Goal: Find specific page/section

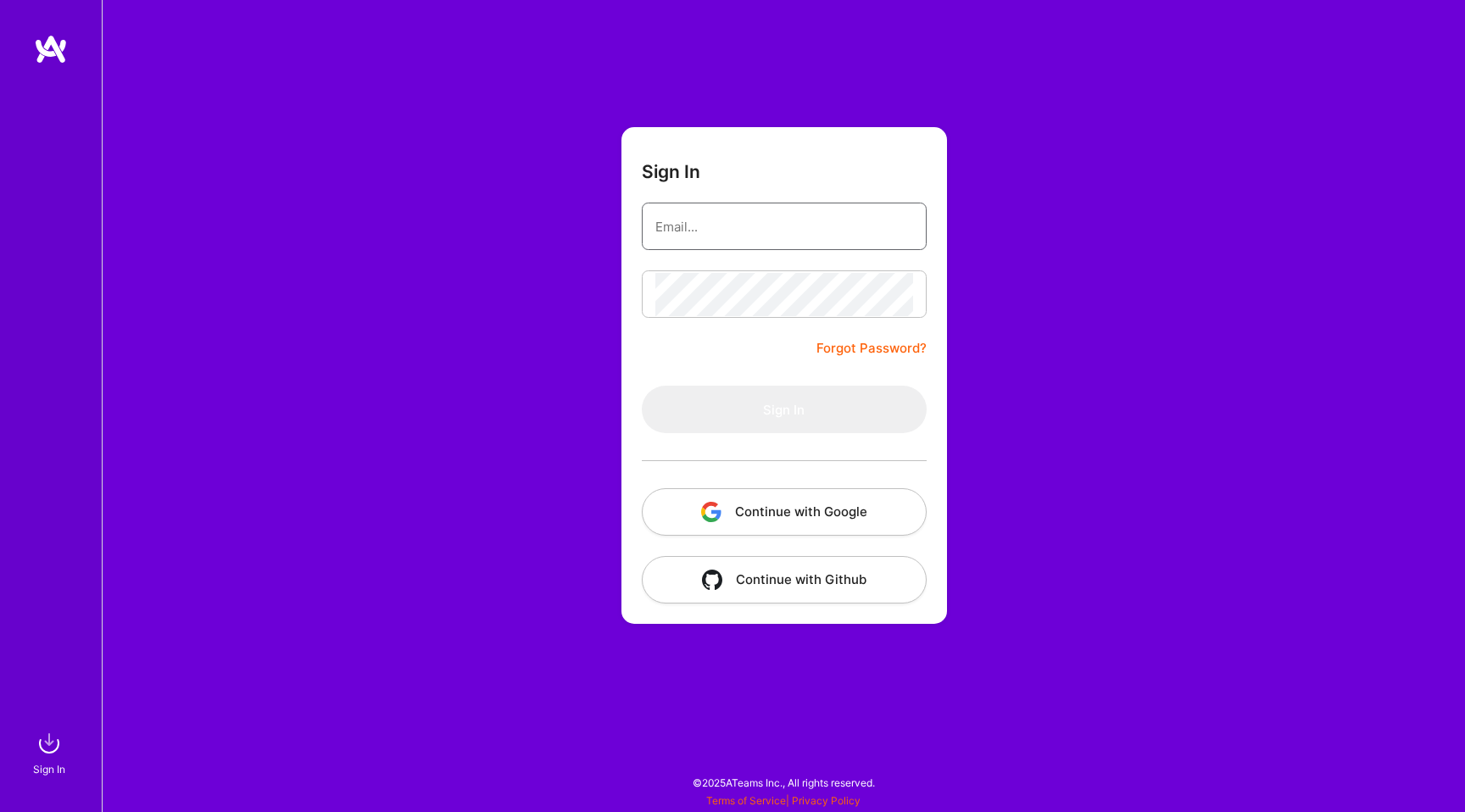
type input "[EMAIL_ADDRESS][PERSON_NAME][DOMAIN_NAME]"
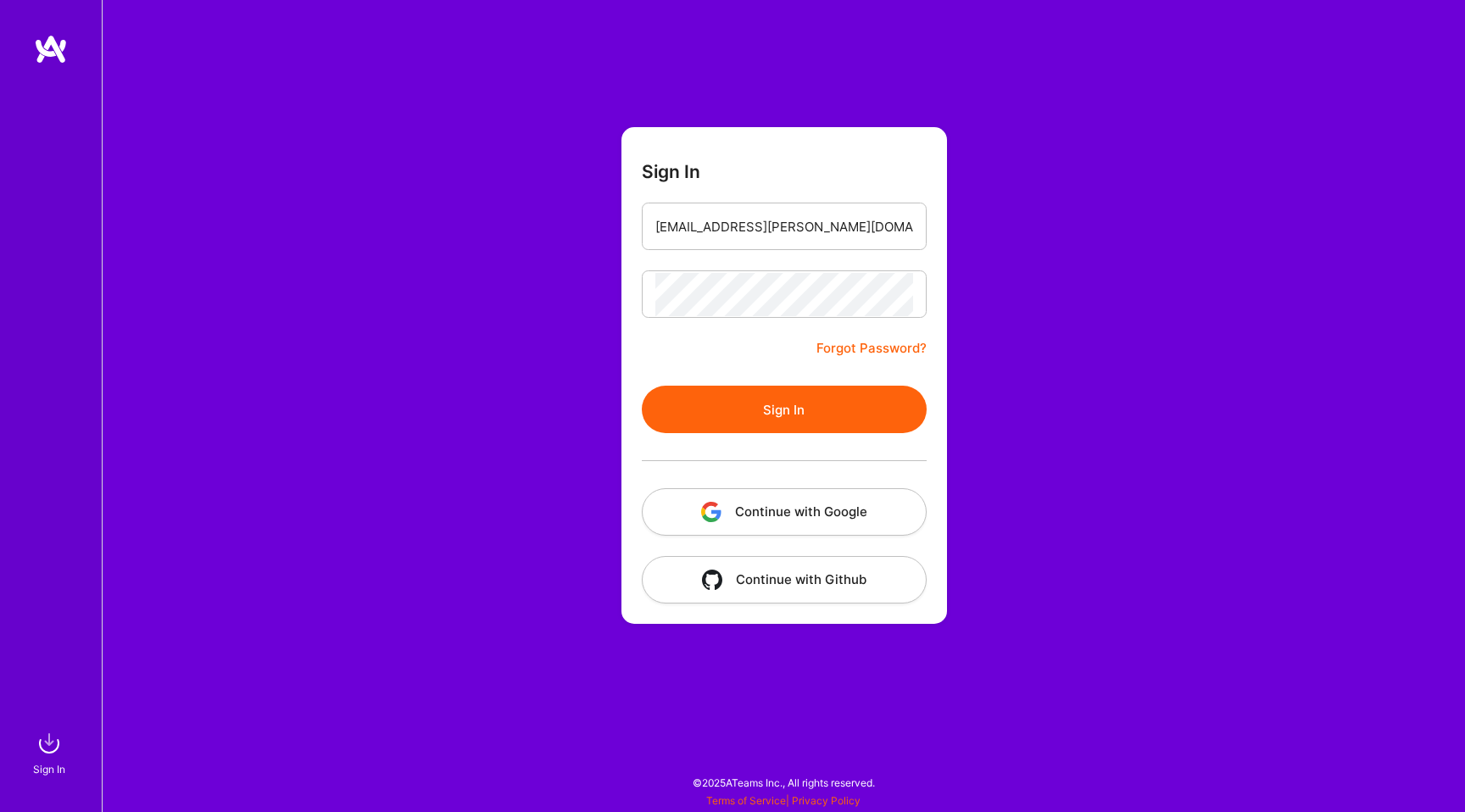
click at [771, 347] on form "Sign In [EMAIL_ADDRESS][PERSON_NAME][DOMAIN_NAME] Forgot Password? Sign In Cont…" at bounding box center [784, 375] width 326 height 497
click at [774, 412] on button "Sign In" at bounding box center [785, 409] width 285 height 48
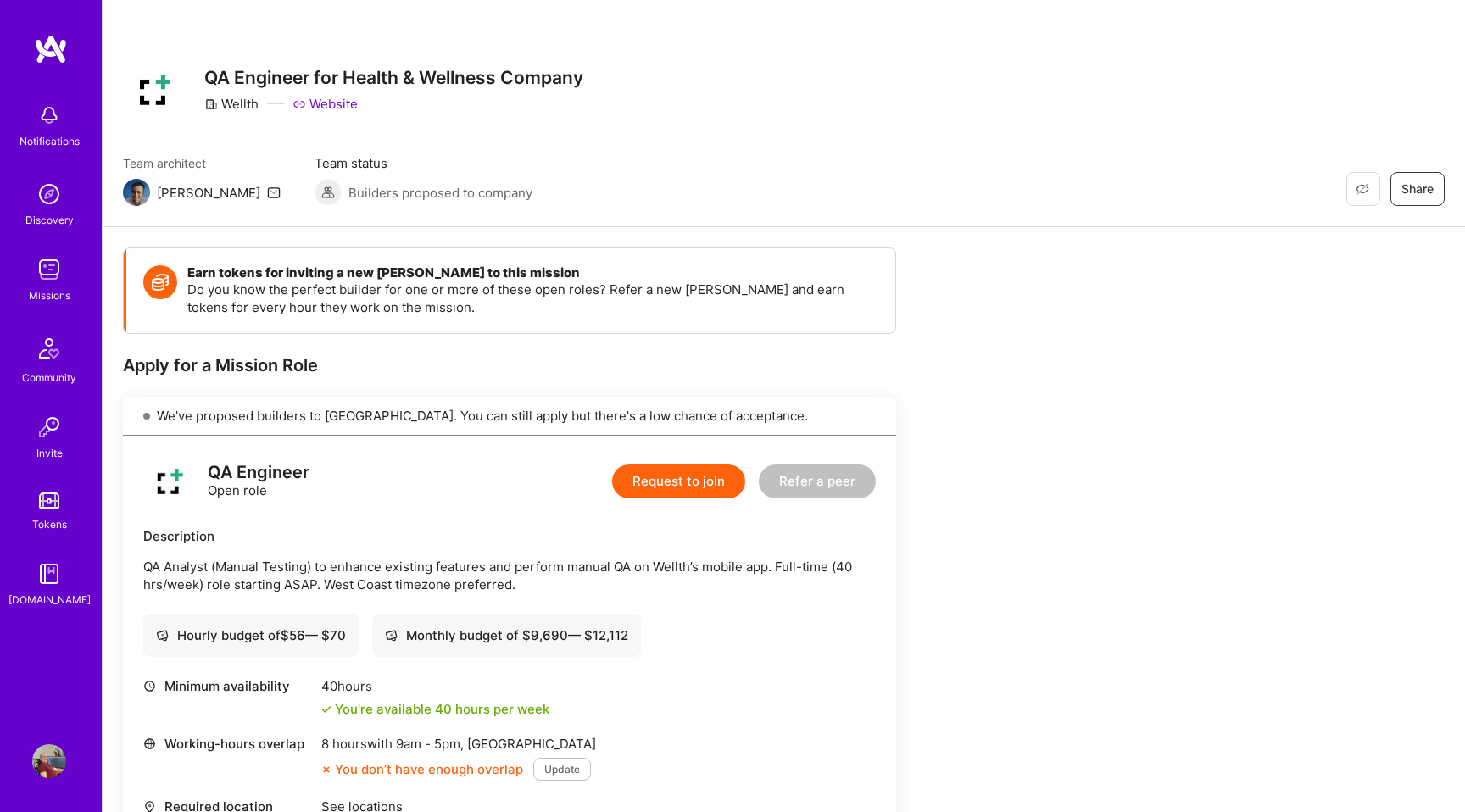
click at [49, 277] on img at bounding box center [49, 269] width 34 height 34
